Goal: Task Accomplishment & Management: Complete application form

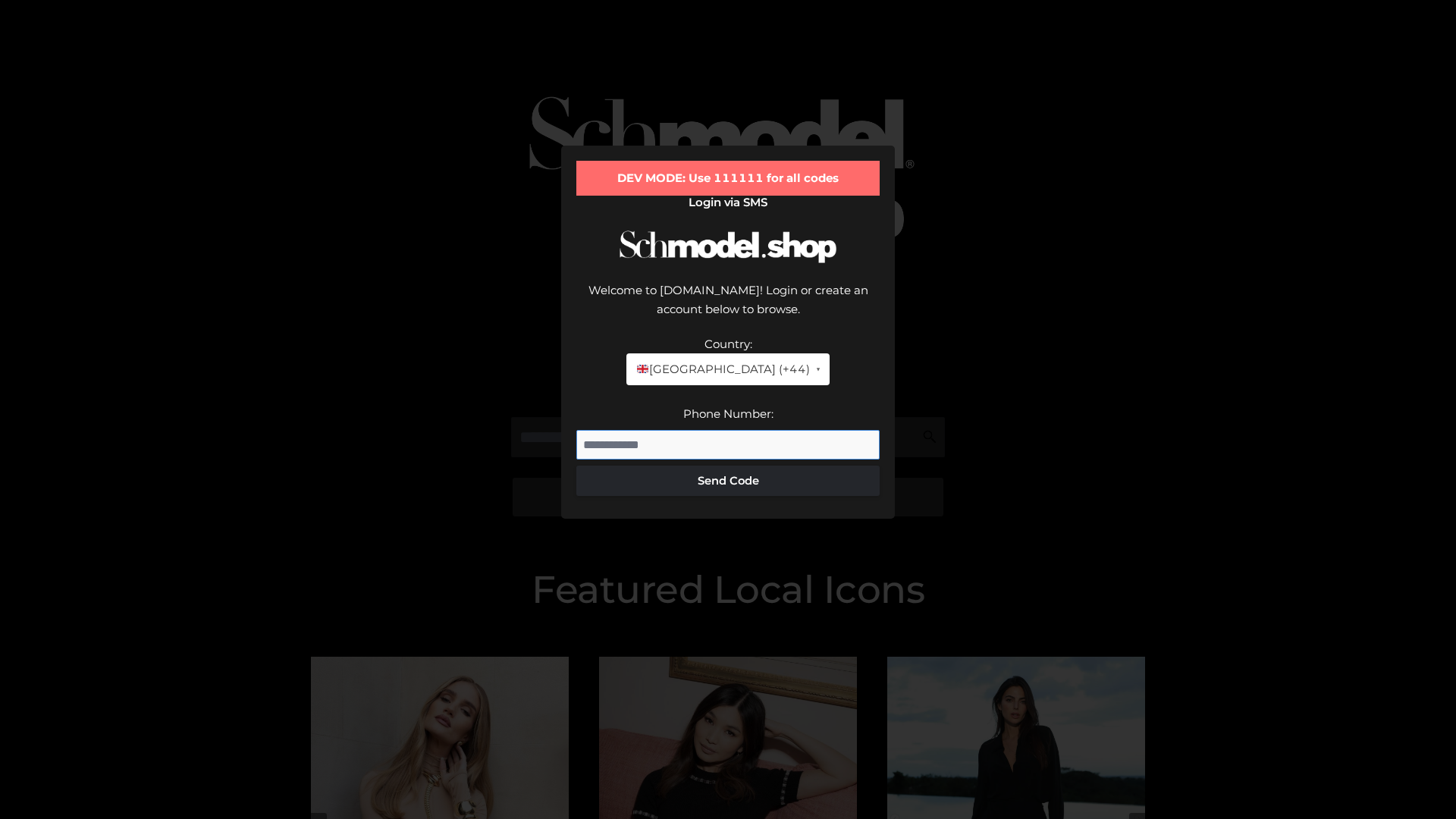
click at [728, 430] on input "Phone Number:" at bounding box center [728, 445] width 303 height 30
type input "**********"
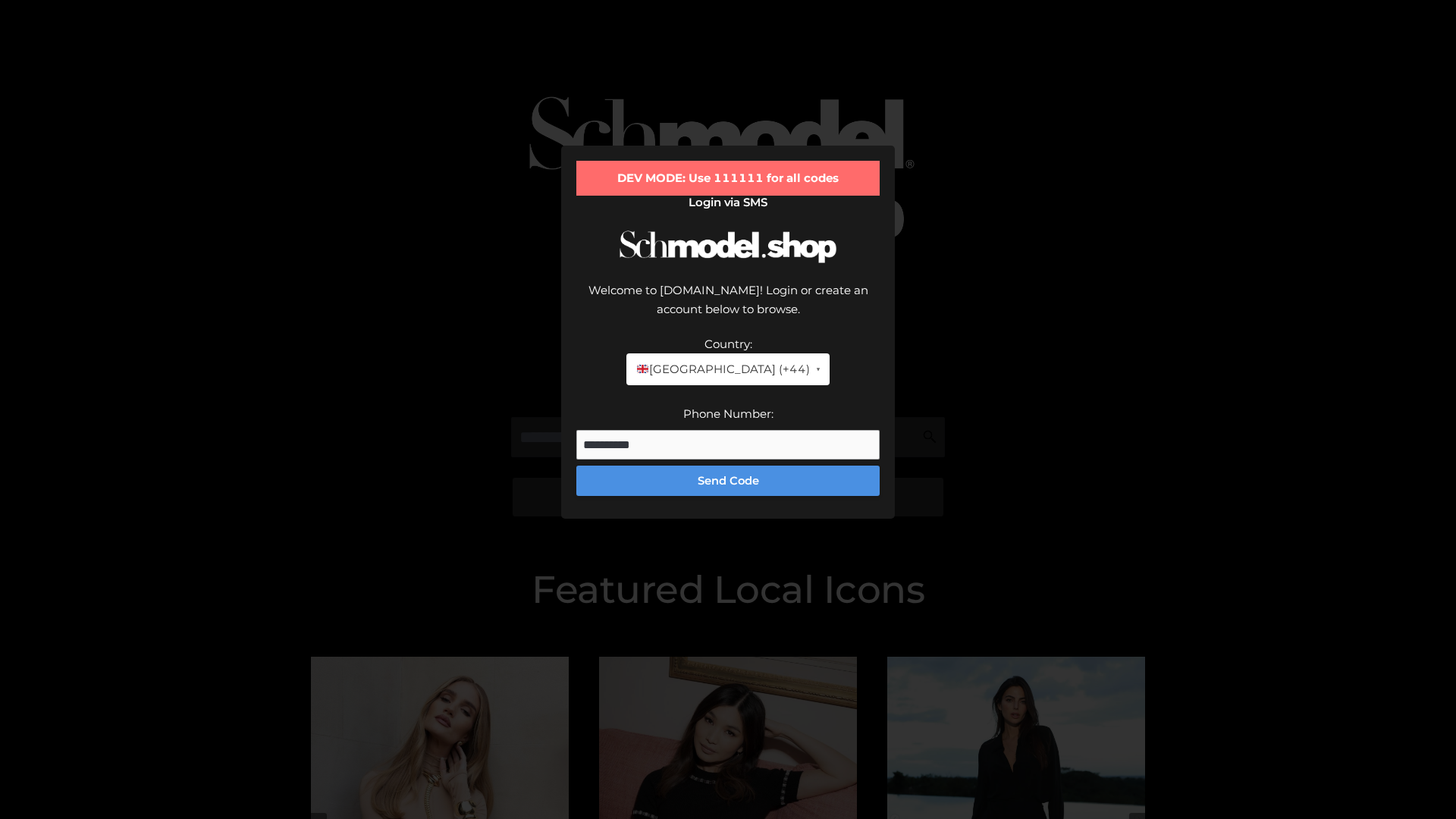
click at [728, 466] on button "Send Code" at bounding box center [728, 481] width 303 height 30
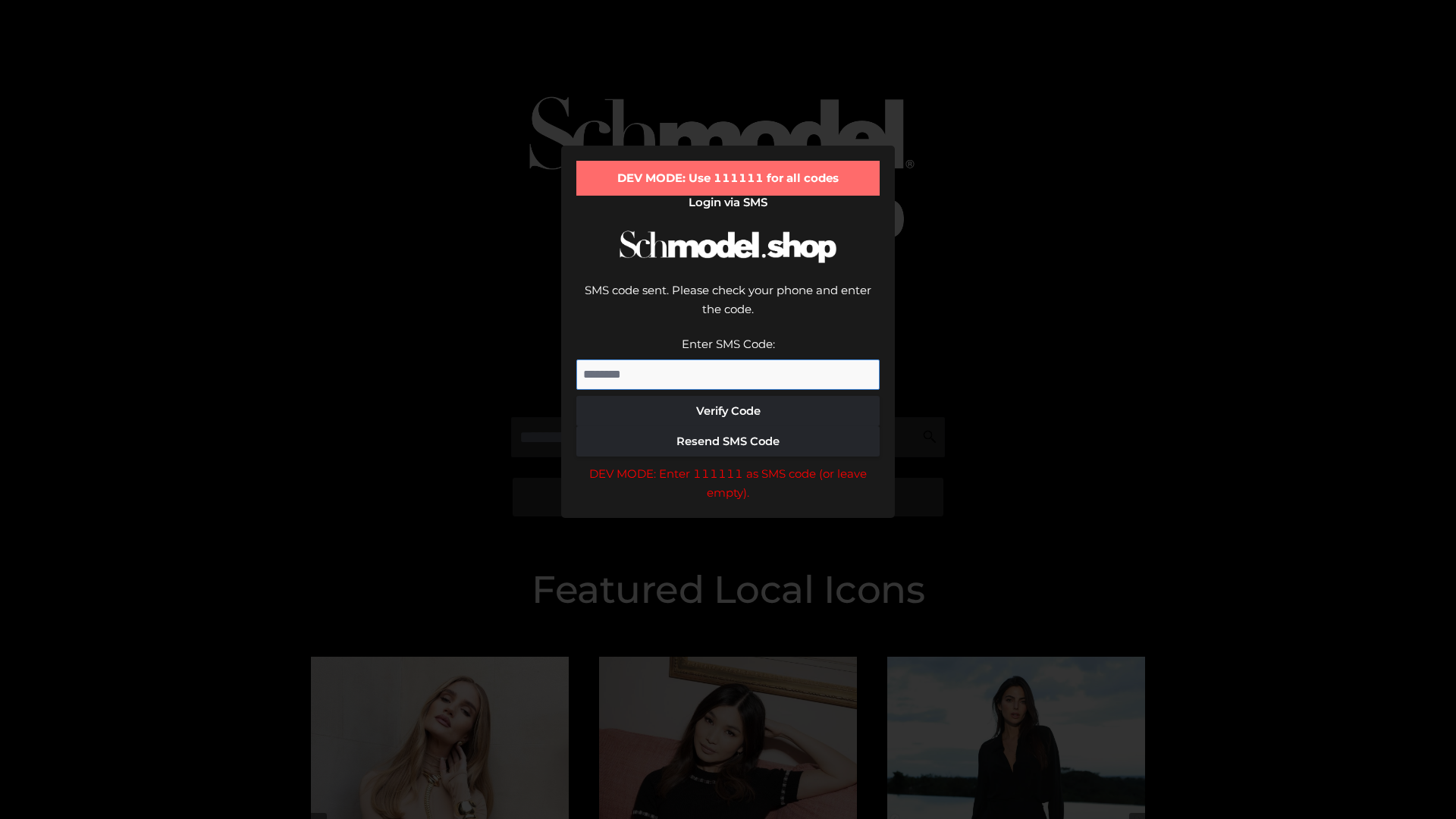
click at [728, 359] on input "Enter SMS Code:" at bounding box center [728, 374] width 303 height 30
type input "******"
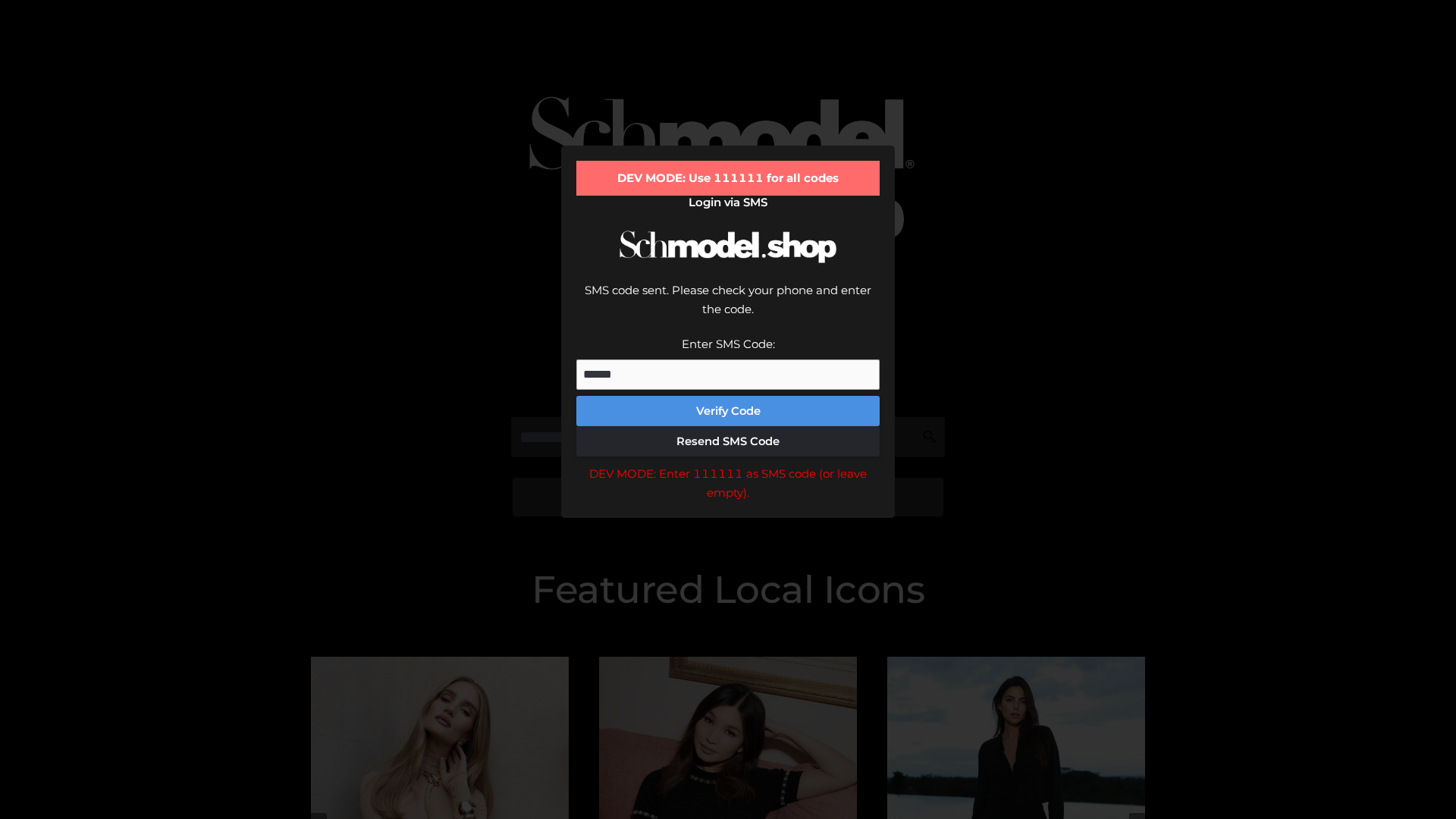
click at [728, 396] on button "Verify Code" at bounding box center [728, 411] width 303 height 30
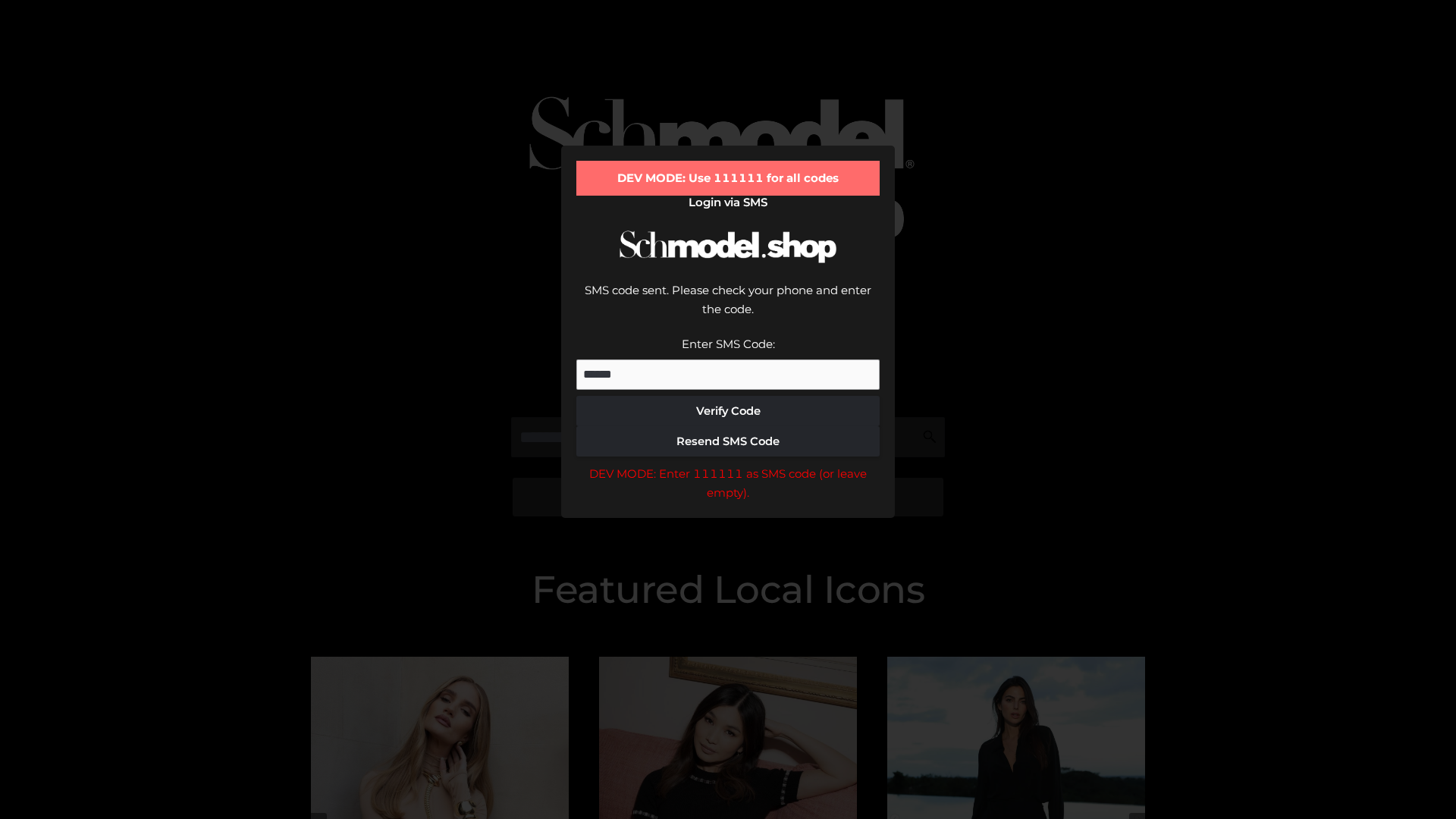
click at [728, 464] on div "DEV MODE: Enter 111111 as SMS code (or leave empty)." at bounding box center [728, 483] width 303 height 39
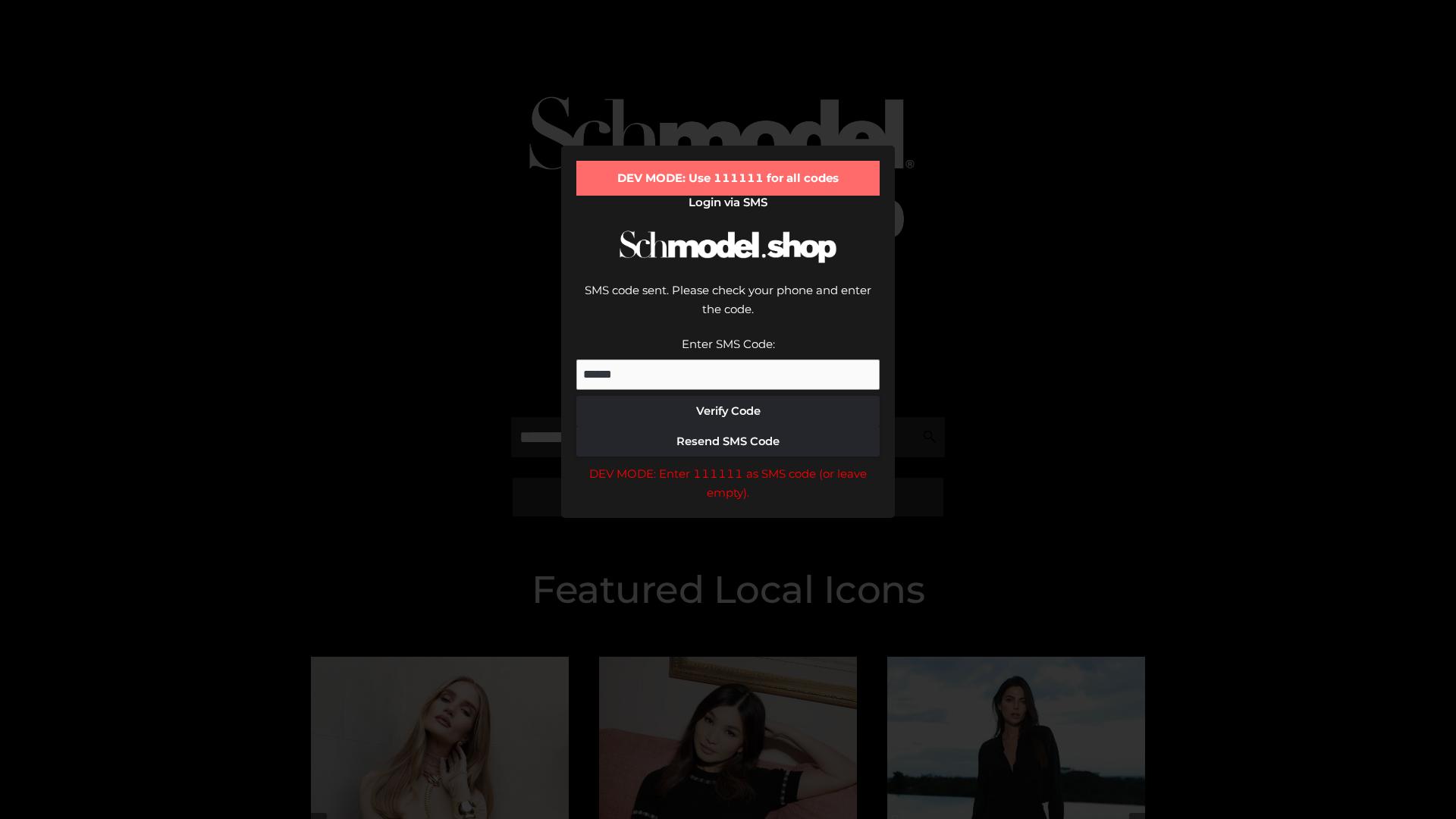
click at [728, 464] on div "DEV MODE: Enter 111111 as SMS code (or leave empty)." at bounding box center [728, 483] width 303 height 39
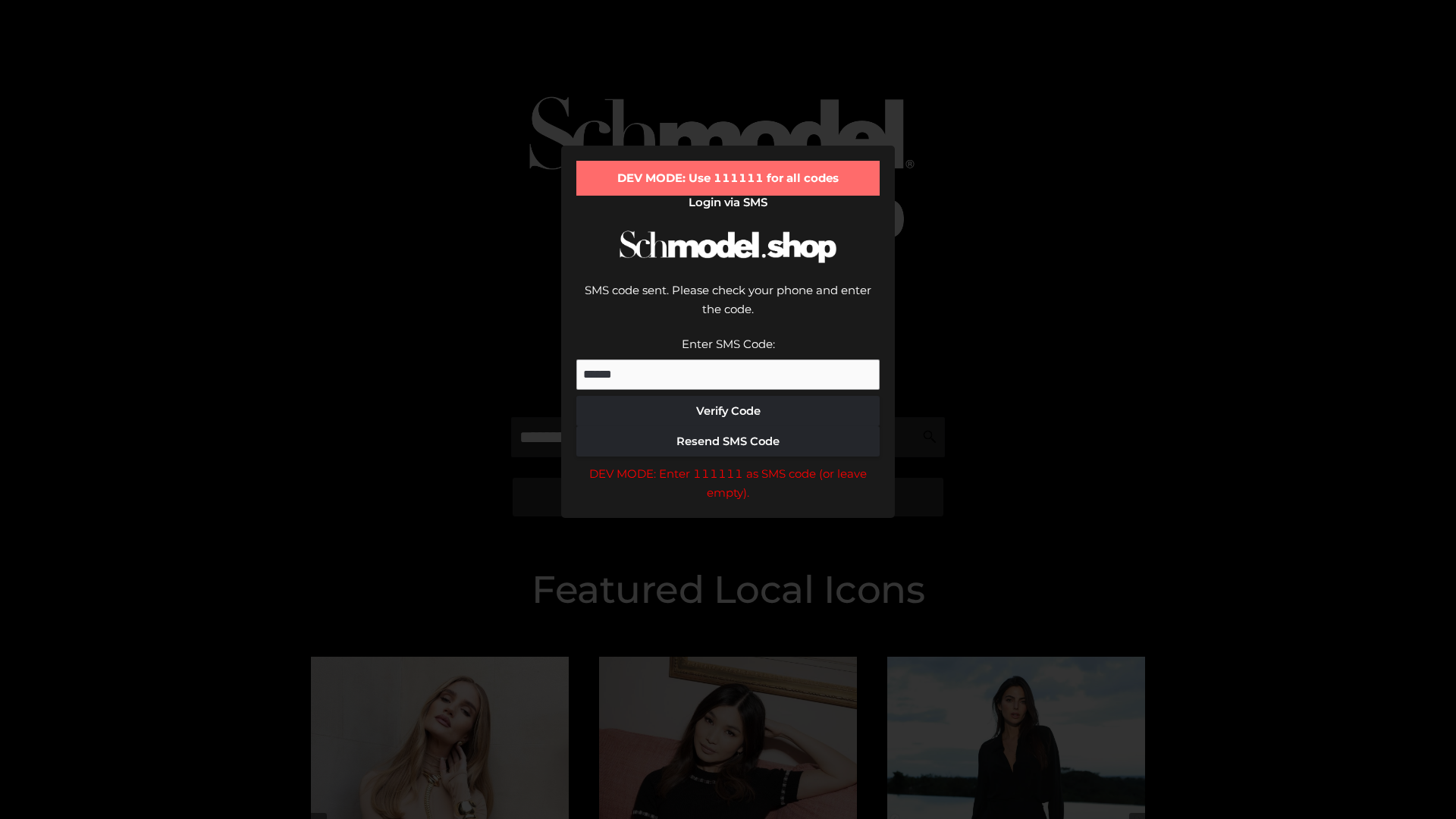
click at [728, 464] on div "DEV MODE: Enter 111111 as SMS code (or leave empty)." at bounding box center [728, 483] width 303 height 39
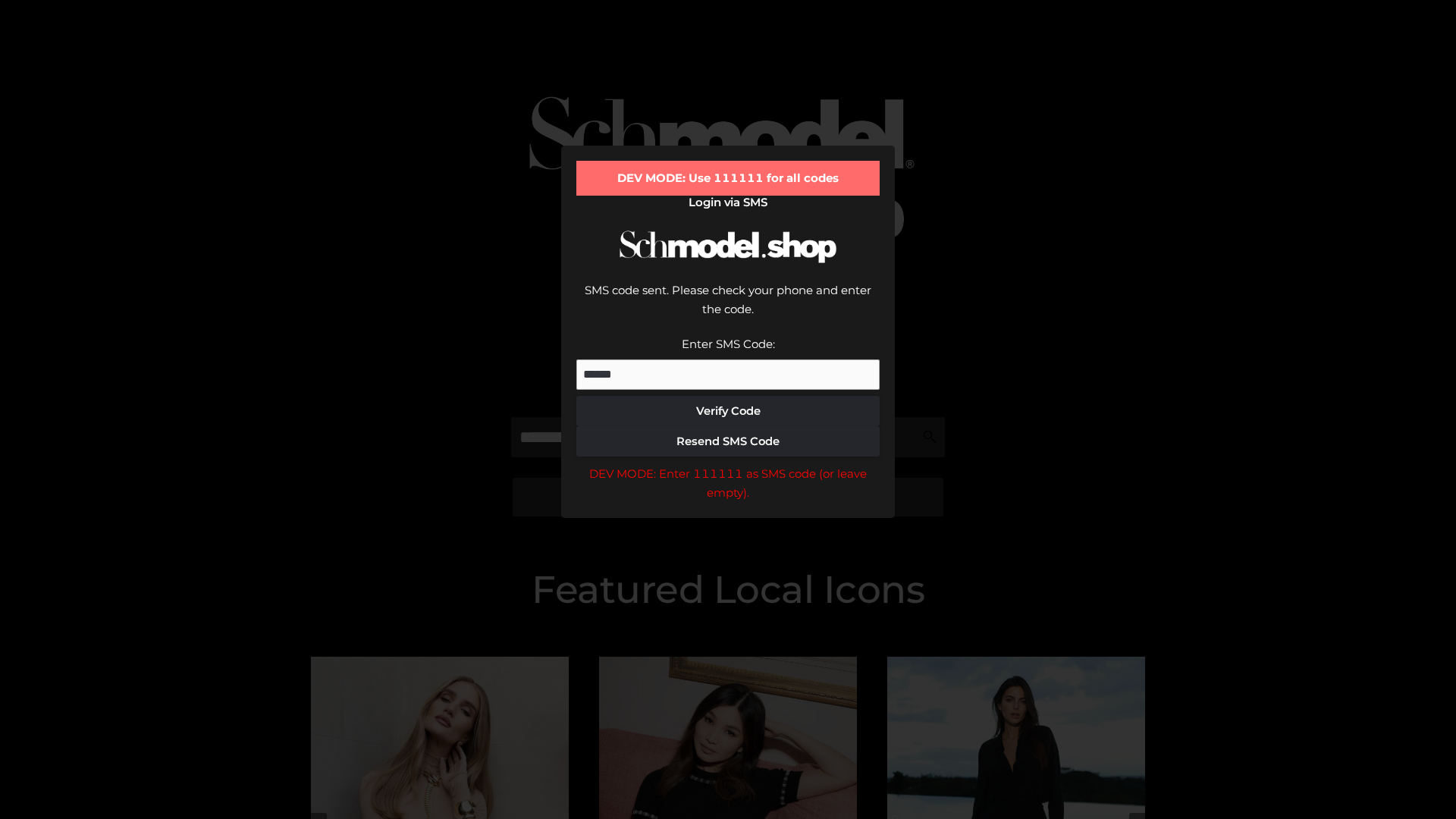
click at [728, 464] on div "DEV MODE: Enter 111111 as SMS code (or leave empty)." at bounding box center [728, 483] width 303 height 39
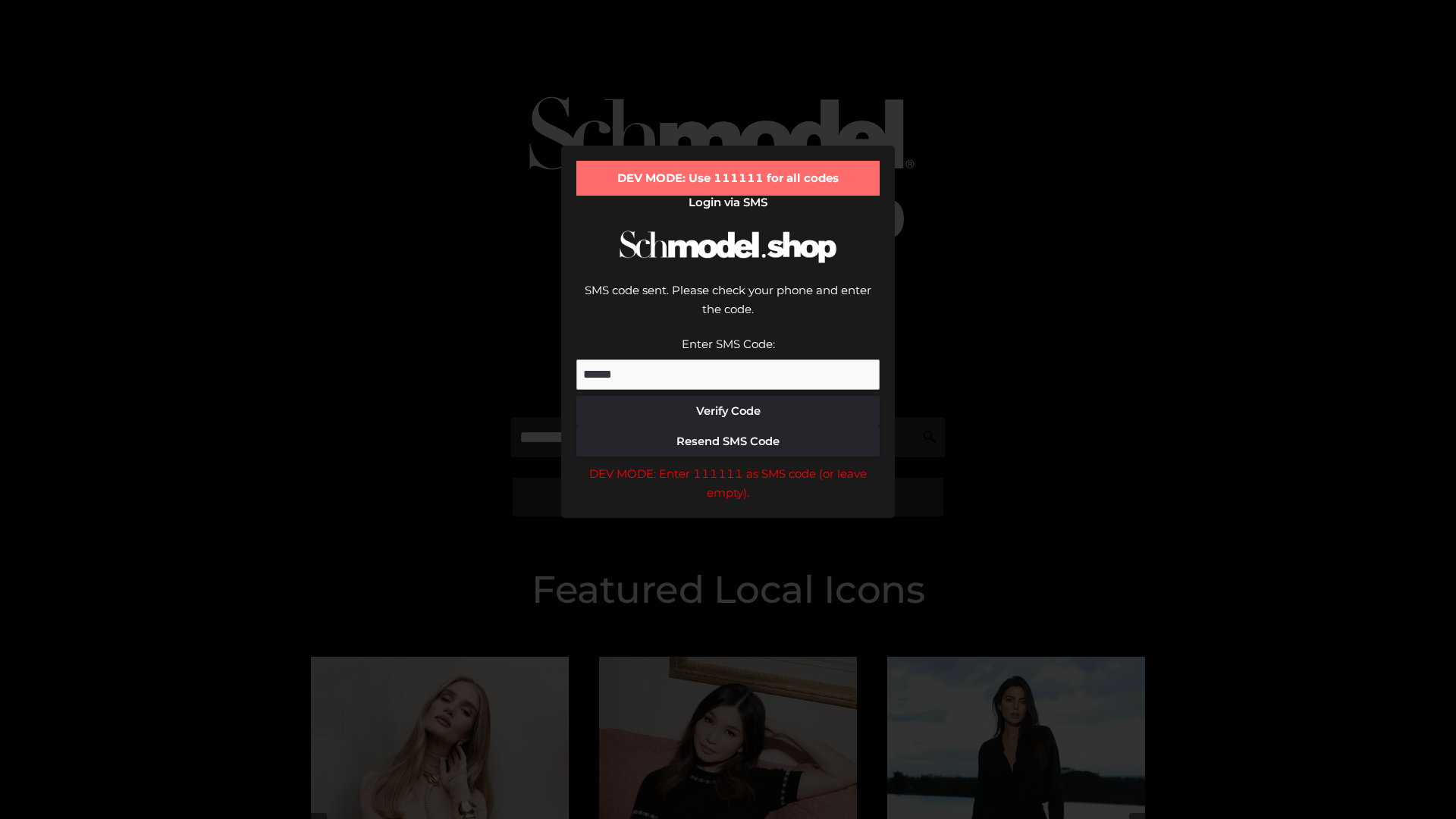
click at [728, 464] on div "DEV MODE: Enter 111111 as SMS code (or leave empty)." at bounding box center [728, 483] width 303 height 39
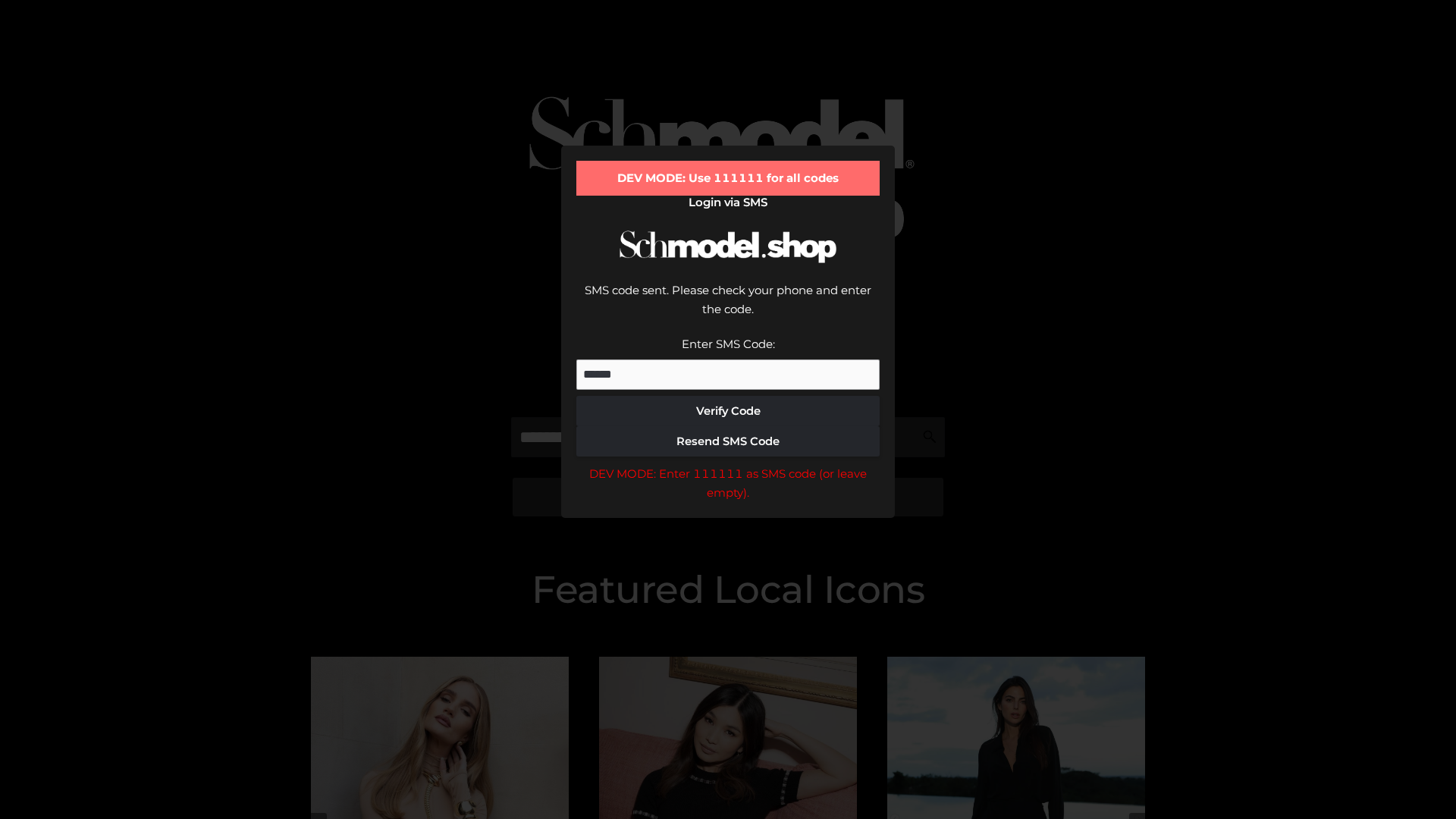
click at [728, 464] on div "DEV MODE: Enter 111111 as SMS code (or leave empty)." at bounding box center [728, 483] width 303 height 39
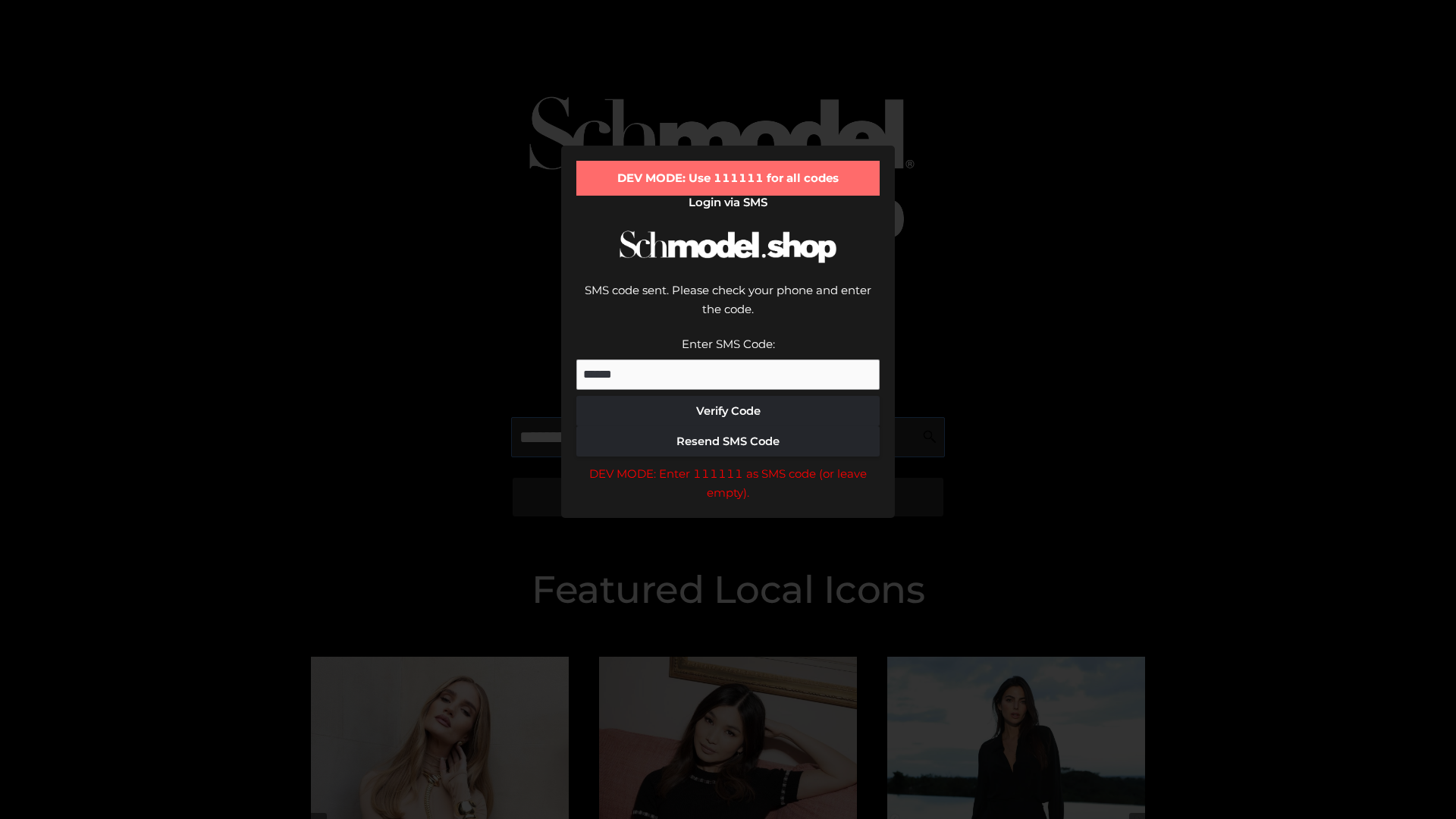
scroll to position [0, 78]
click at [728, 464] on div "DEV MODE: Enter 111111 as SMS code (or leave empty)." at bounding box center [728, 483] width 303 height 39
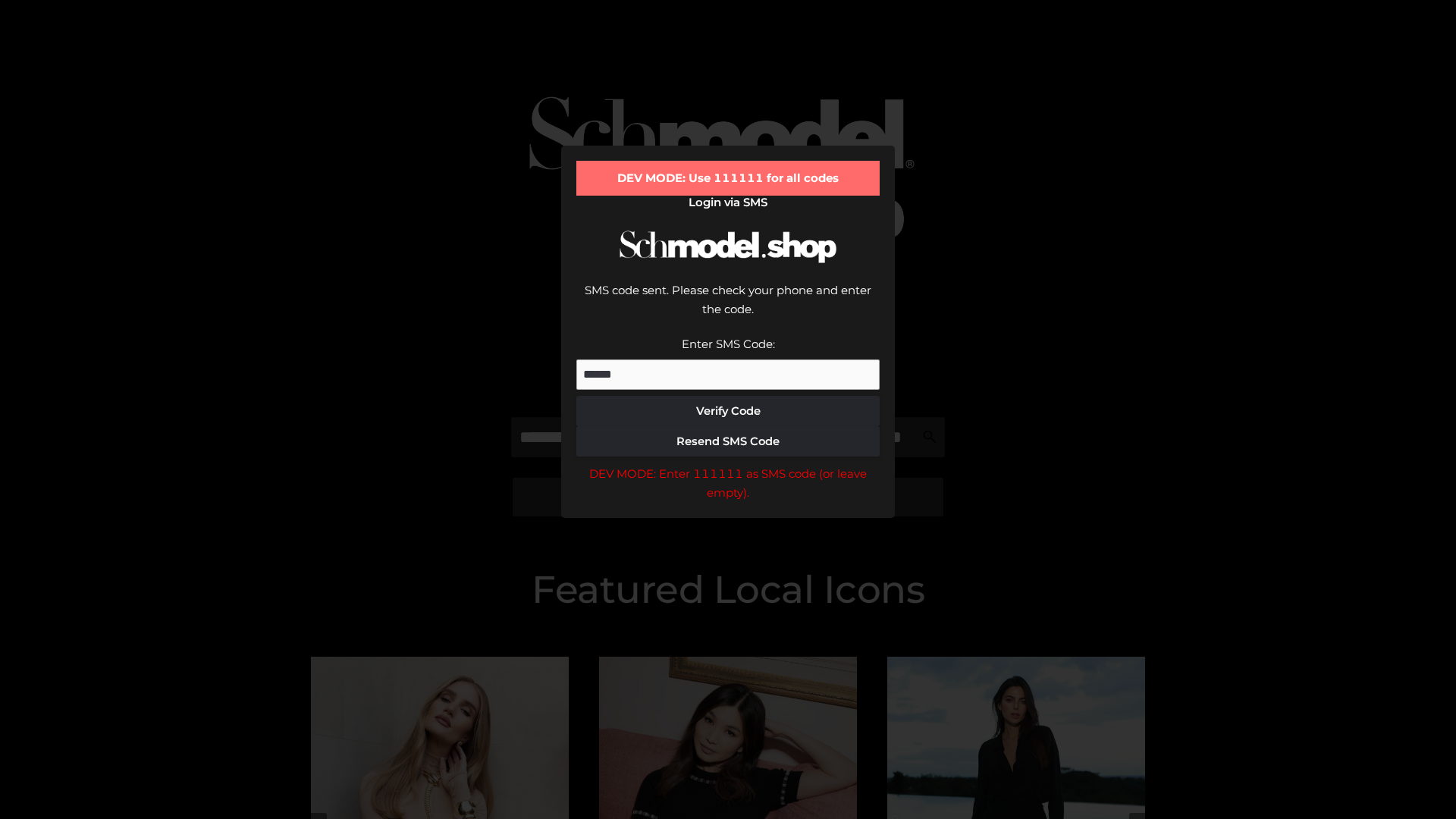
click at [728, 464] on div "DEV MODE: Enter 111111 as SMS code (or leave empty)." at bounding box center [728, 483] width 303 height 39
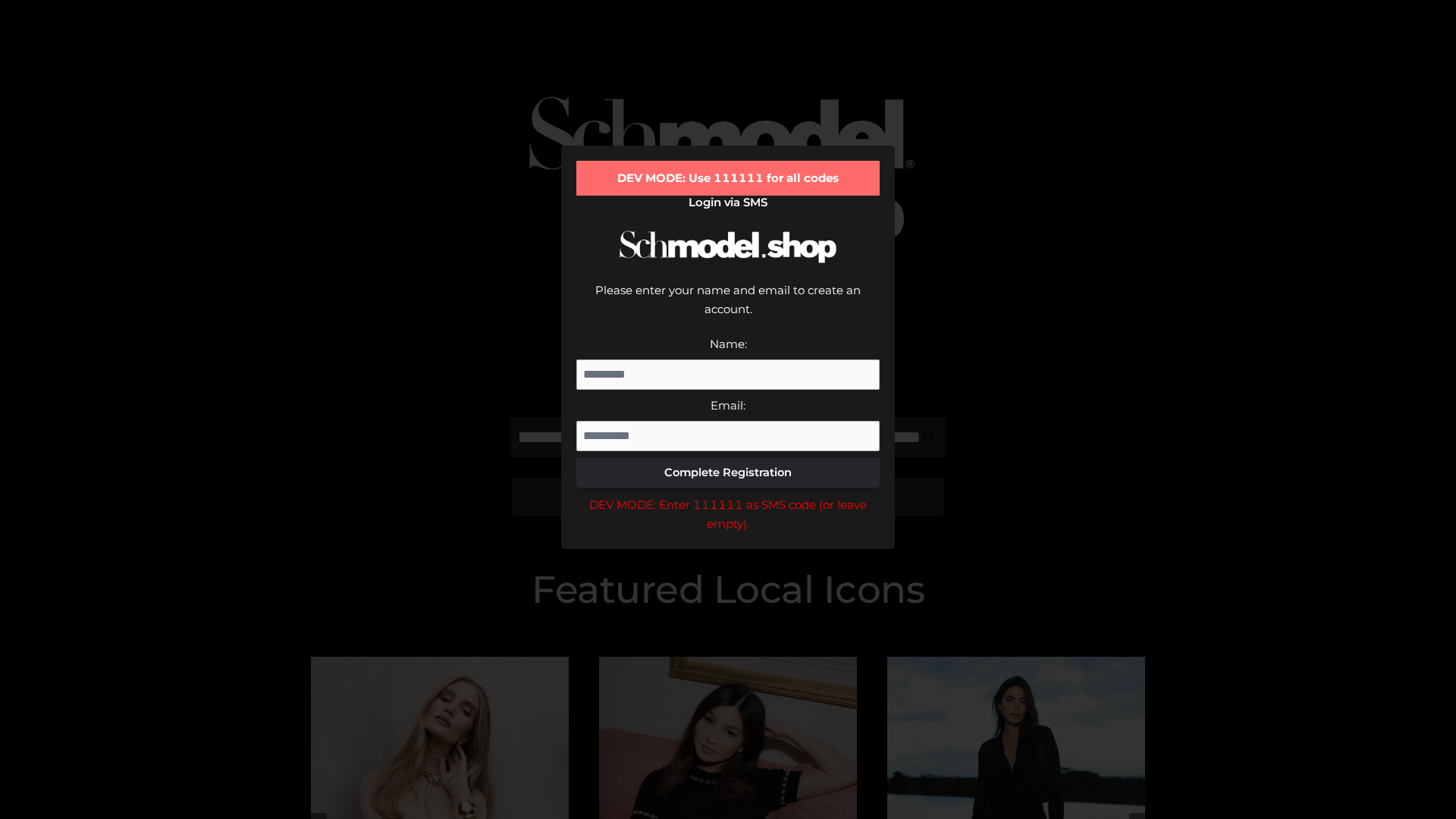
click at [728, 495] on div "DEV MODE: Enter 111111 as SMS code (or leave empty)." at bounding box center [728, 515] width 303 height 39
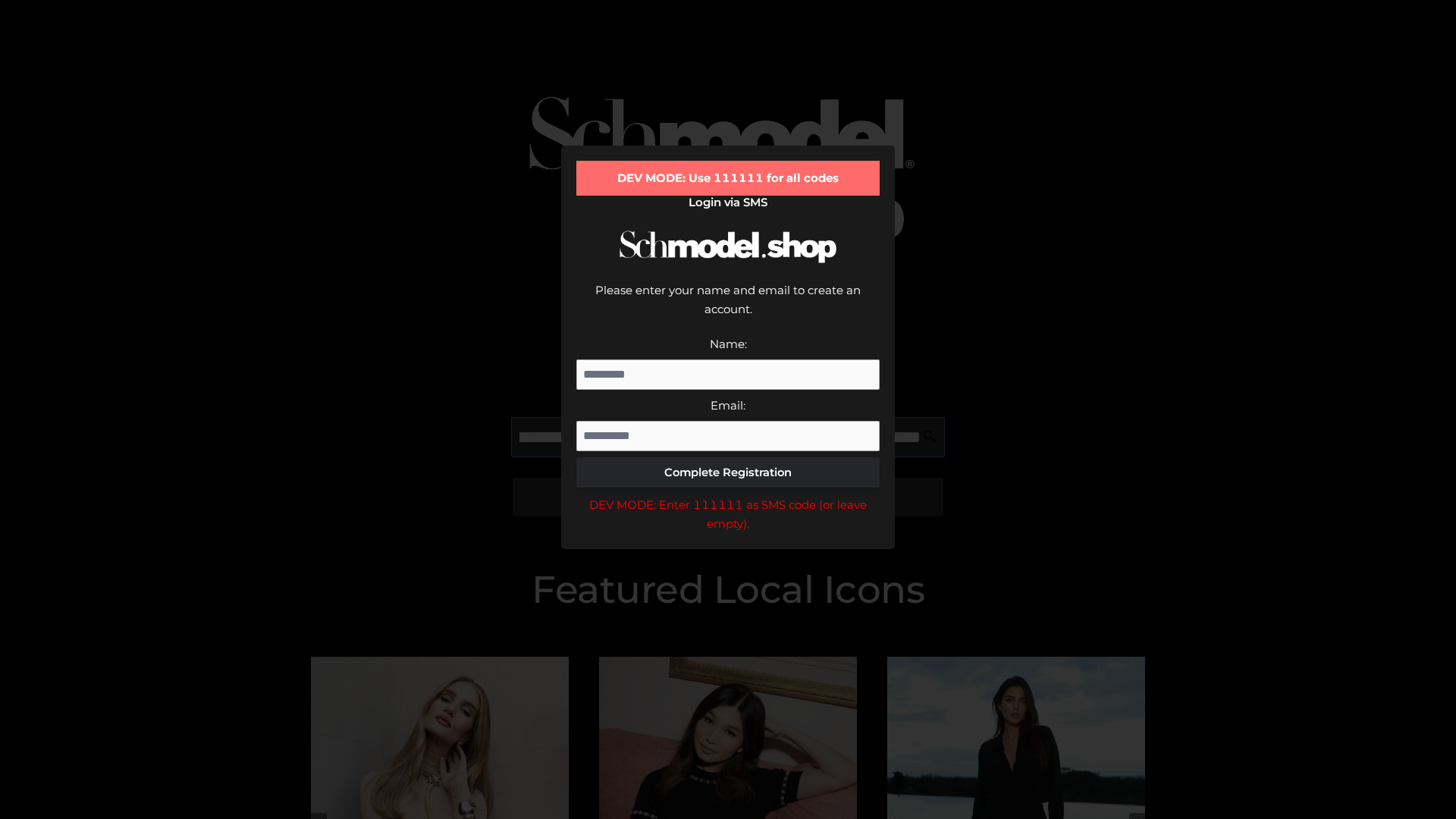
scroll to position [0, 203]
click at [728, 495] on div "DEV MODE: Enter 111111 as SMS code (or leave empty)." at bounding box center [728, 515] width 303 height 39
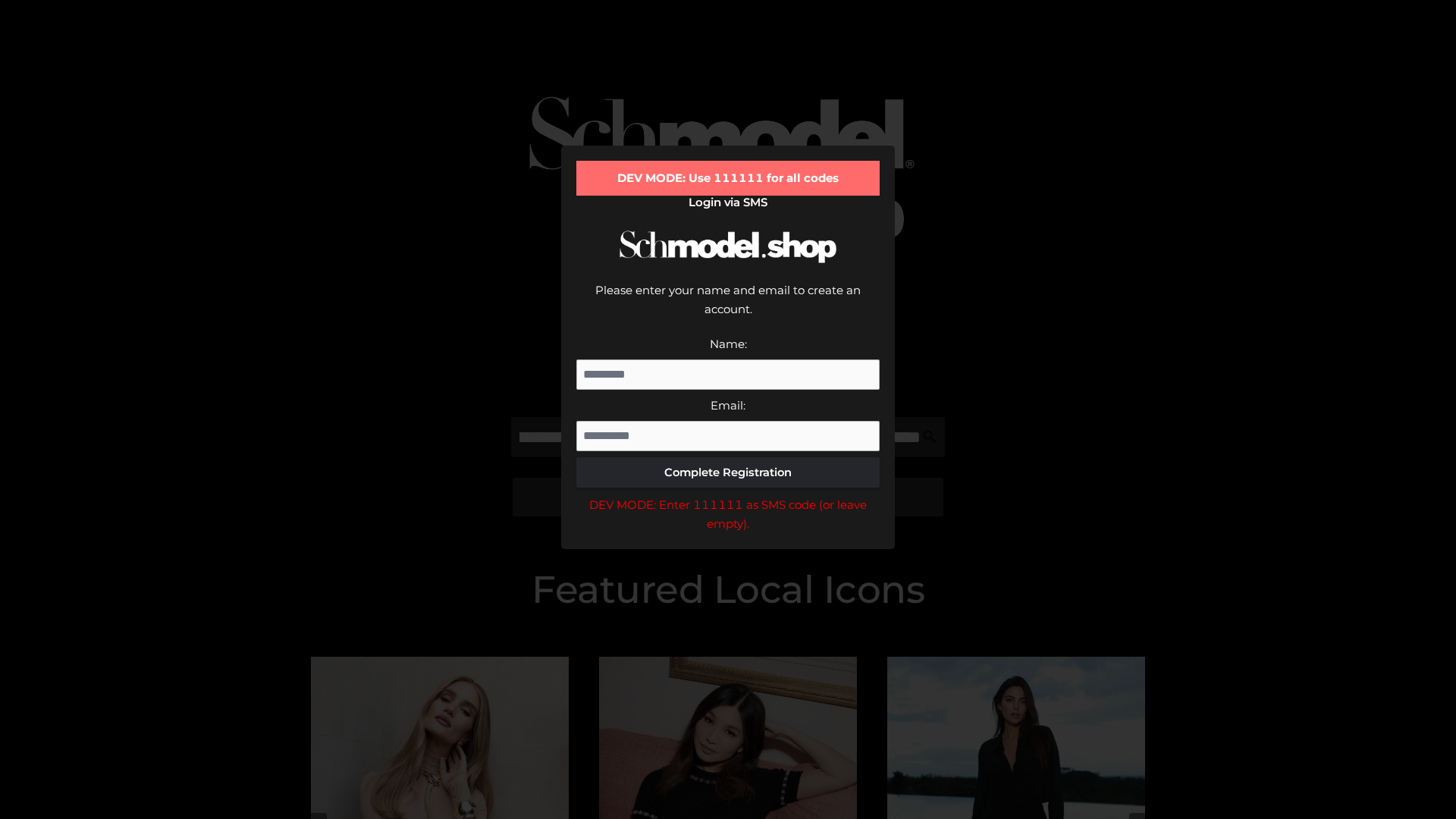
click at [728, 495] on div "DEV MODE: Enter 111111 as SMS code (or leave empty)." at bounding box center [728, 515] width 303 height 39
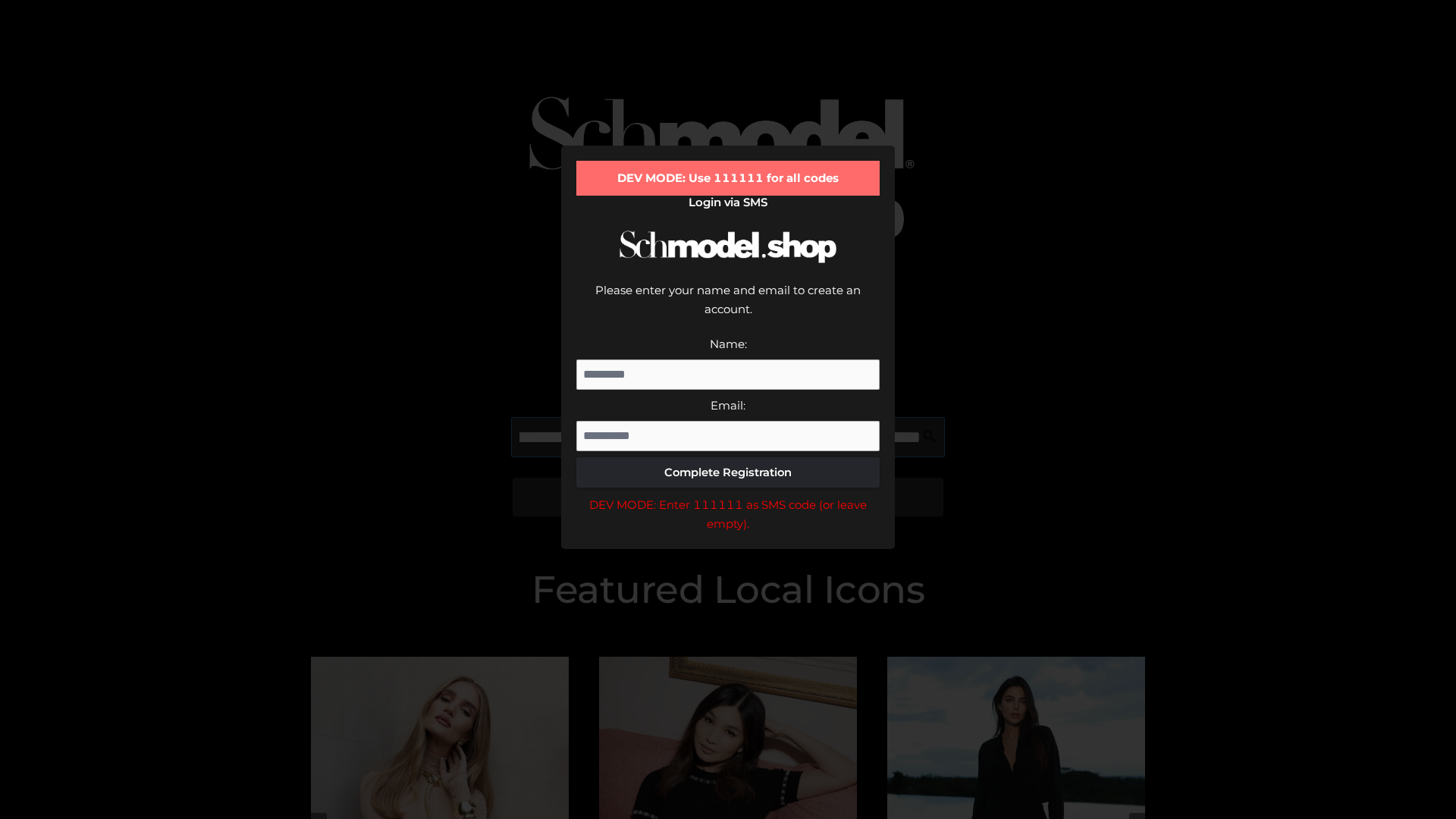
scroll to position [0, 297]
click at [728, 495] on div "DEV MODE: Enter 111111 as SMS code (or leave empty)." at bounding box center [728, 515] width 303 height 39
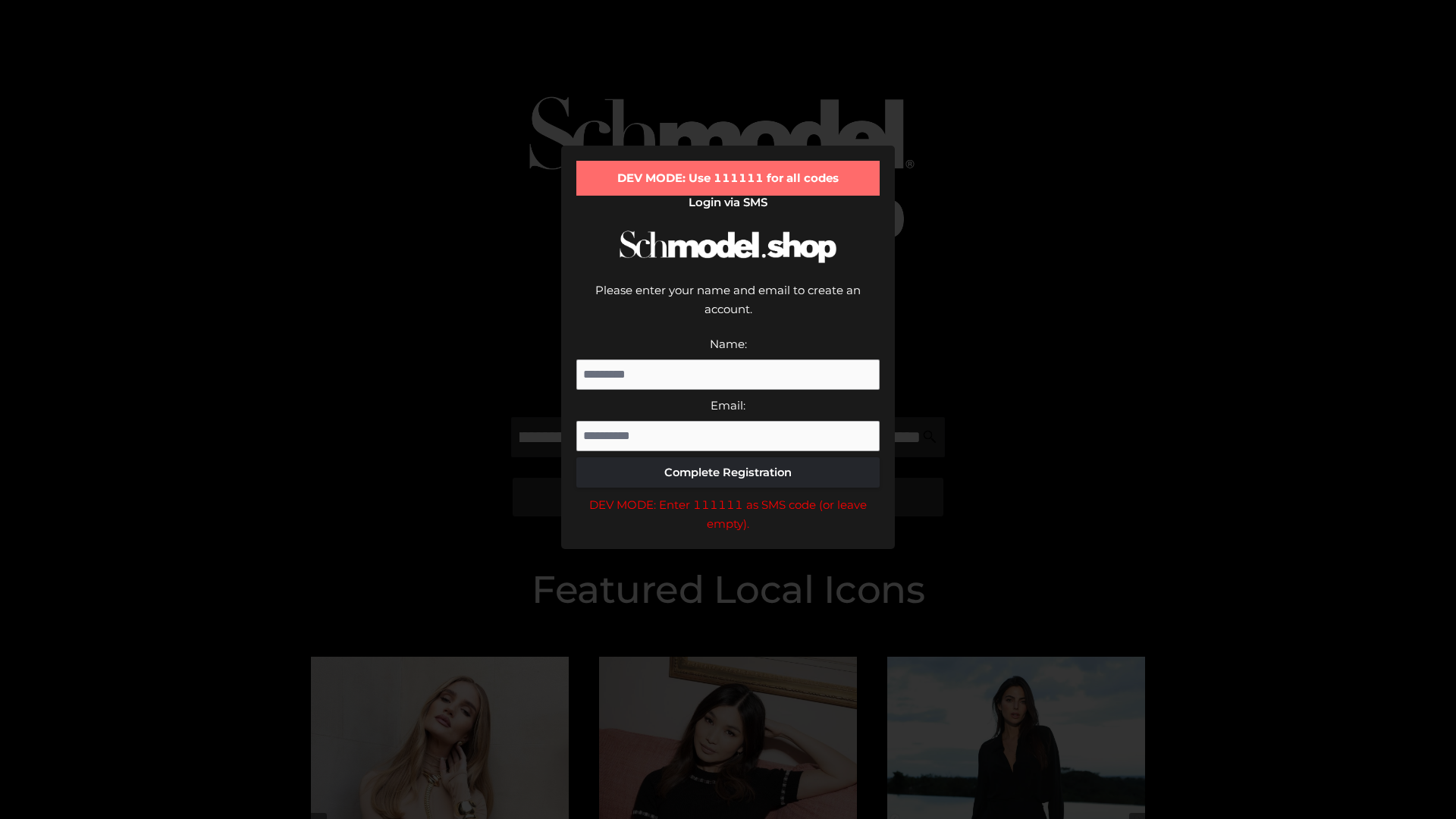
click at [728, 495] on div "DEV MODE: Enter 111111 as SMS code (or leave empty)." at bounding box center [728, 515] width 303 height 39
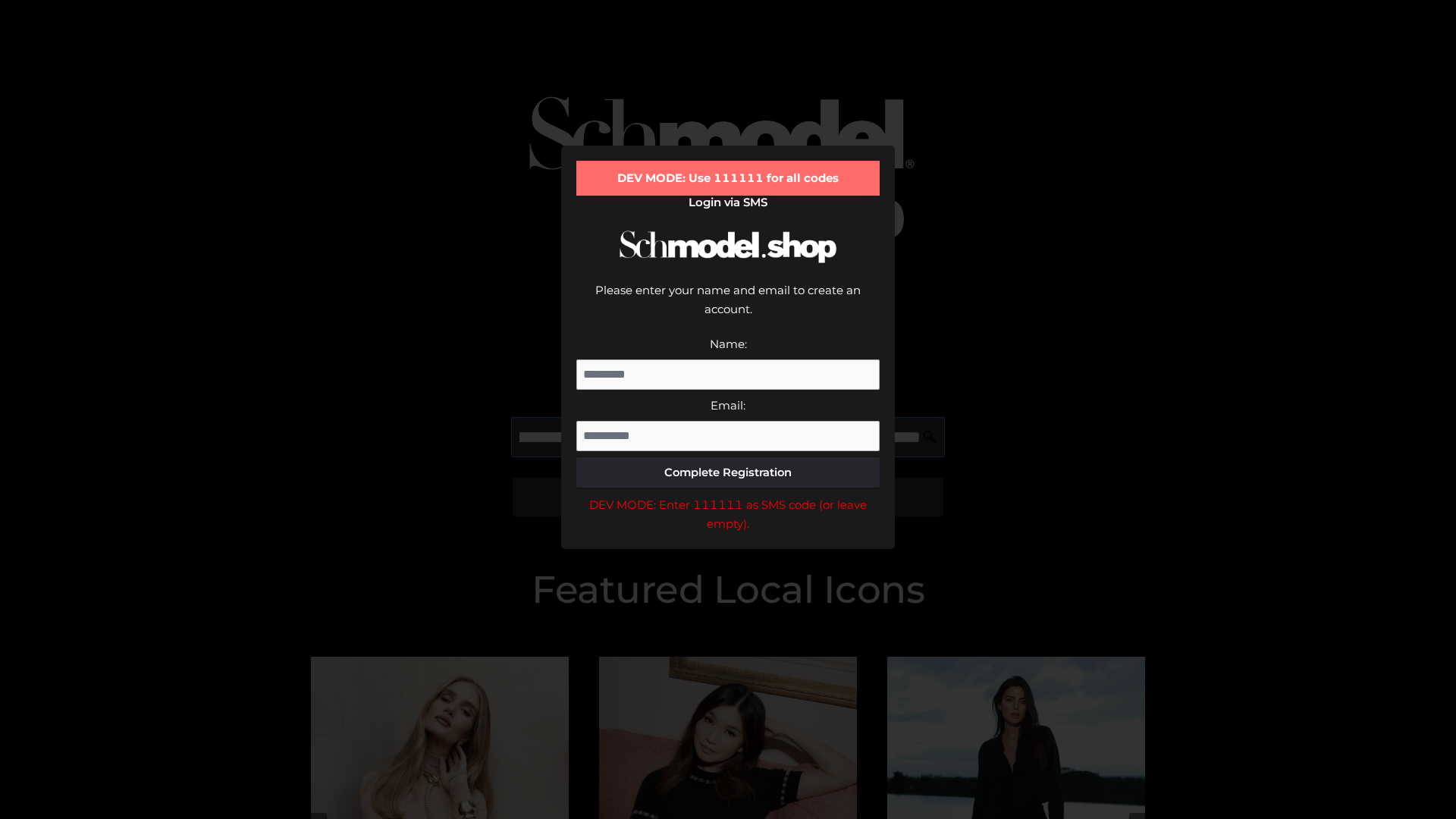
scroll to position [0, 385]
click at [728, 495] on div "DEV MODE: Enter 111111 as SMS code (or leave empty)." at bounding box center [728, 515] width 303 height 39
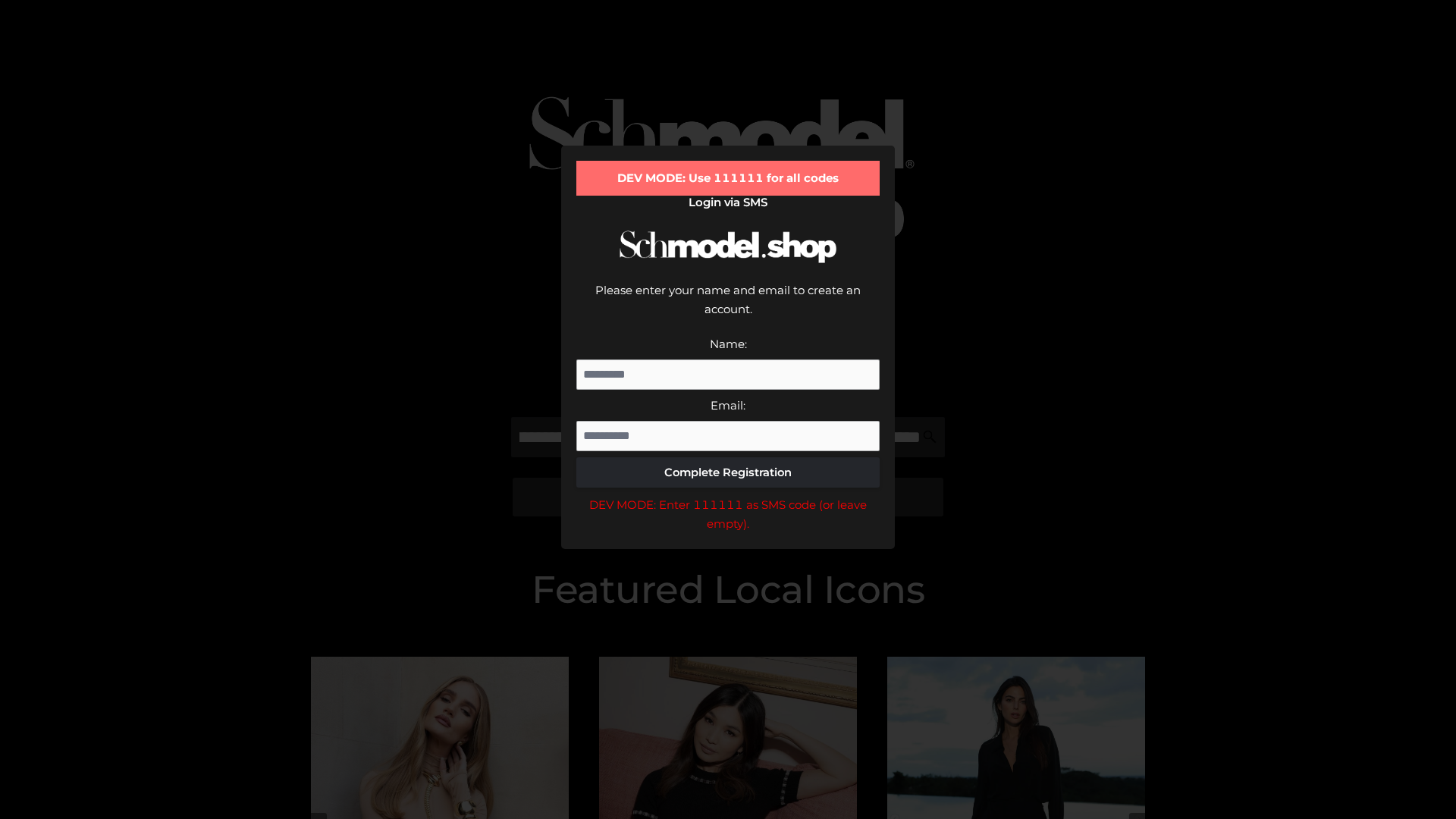
click at [728, 495] on div "DEV MODE: Enter 111111 as SMS code (or leave empty)." at bounding box center [728, 515] width 303 height 39
type input "**********"
